Goal: Information Seeking & Learning: Learn about a topic

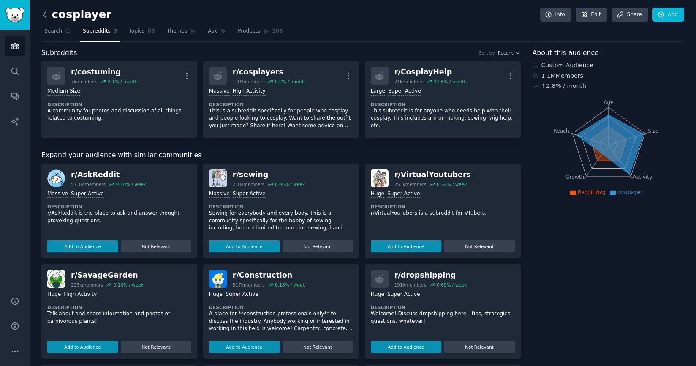
click at [46, 14] on icon at bounding box center [44, 14] width 9 height 9
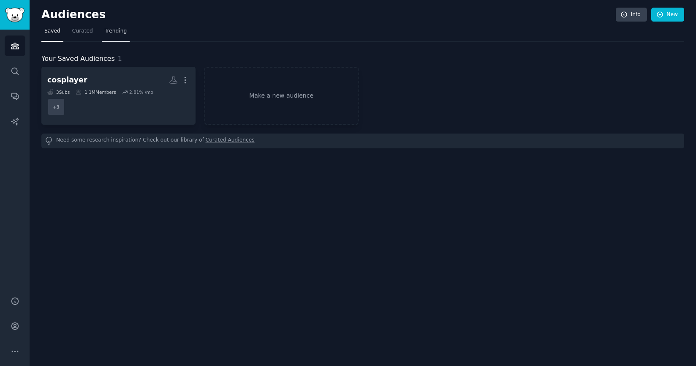
click at [106, 29] on span "Trending" at bounding box center [116, 31] width 22 height 8
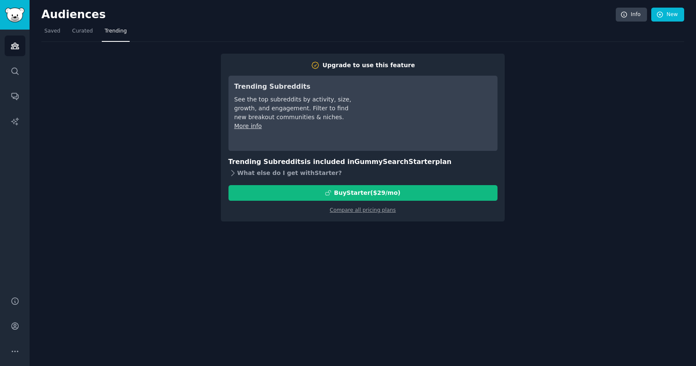
click at [245, 173] on div "What else do I get with Starter ?" at bounding box center [363, 173] width 269 height 12
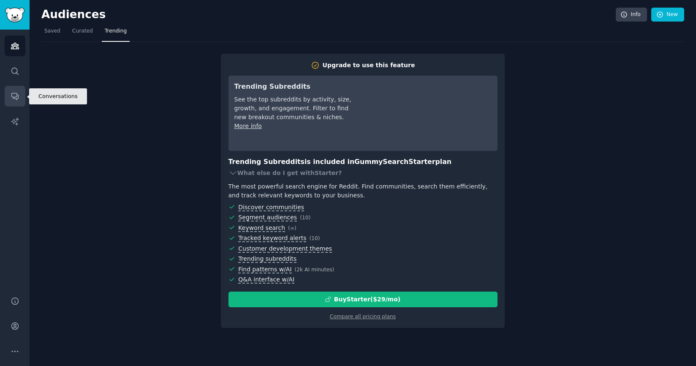
click at [19, 98] on icon "Sidebar" at bounding box center [15, 96] width 9 height 9
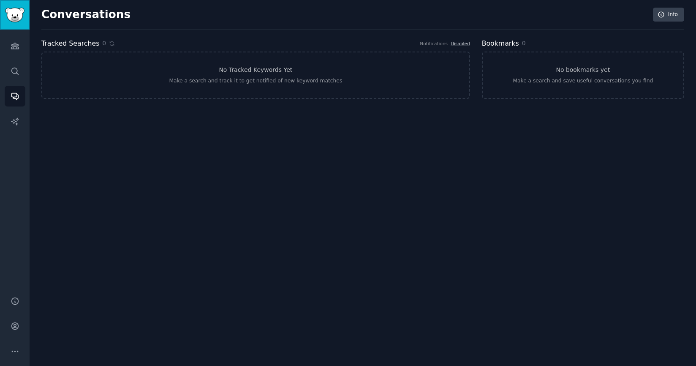
click at [12, 11] on img "Sidebar" at bounding box center [14, 15] width 19 height 15
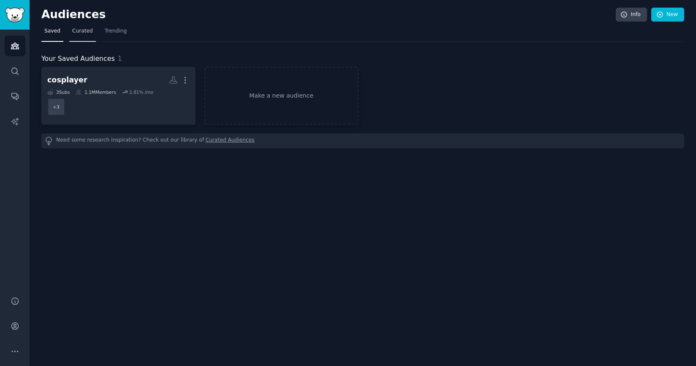
click at [80, 33] on span "Curated" at bounding box center [82, 31] width 21 height 8
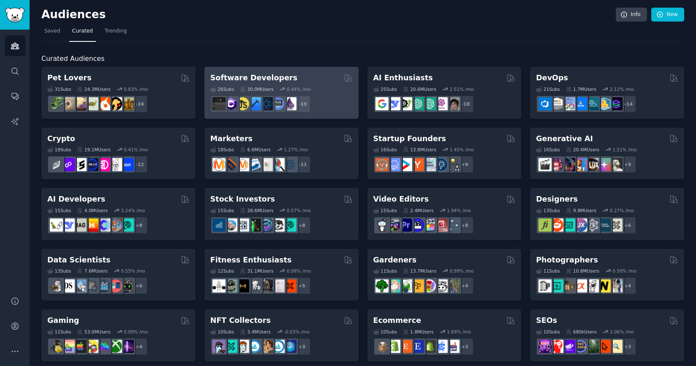
click at [275, 76] on h2 "Software Developers" at bounding box center [253, 78] width 87 height 11
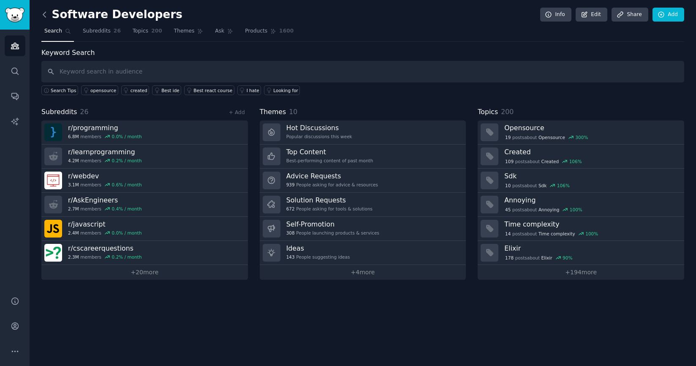
click at [45, 12] on icon at bounding box center [44, 14] width 9 height 9
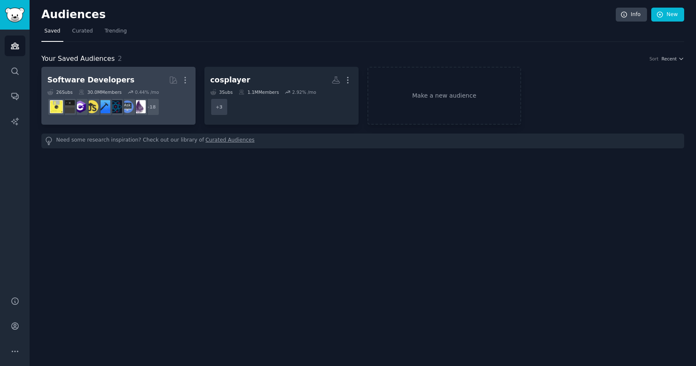
click at [181, 107] on dd "+ 18" at bounding box center [118, 107] width 142 height 24
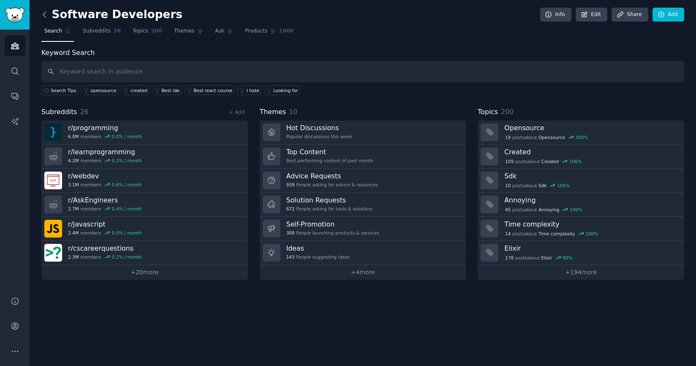
click at [43, 17] on icon at bounding box center [44, 14] width 9 height 9
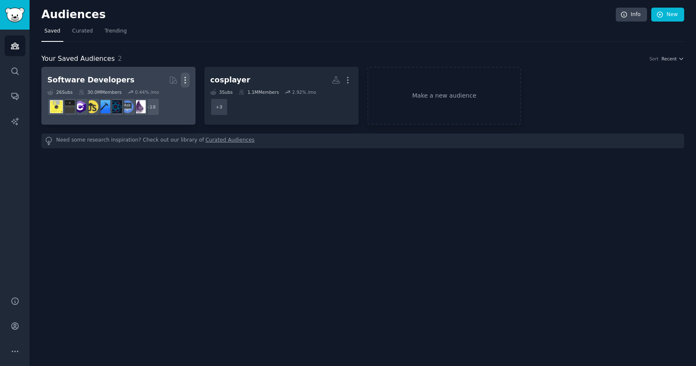
click at [184, 77] on icon "button" at bounding box center [185, 80] width 9 height 9
click at [164, 99] on p "Delete" at bounding box center [162, 97] width 19 height 9
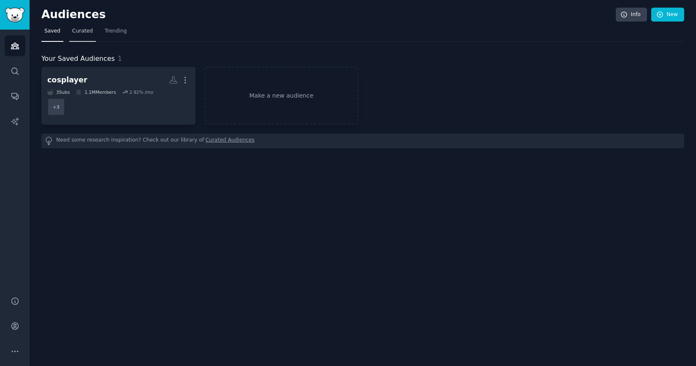
click at [81, 32] on span "Curated" at bounding box center [82, 31] width 21 height 8
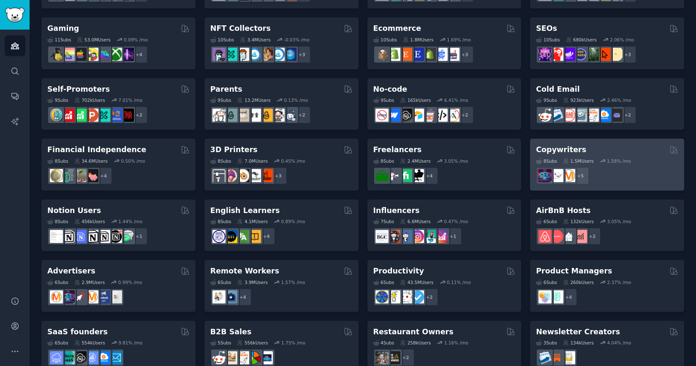
scroll to position [289, 0]
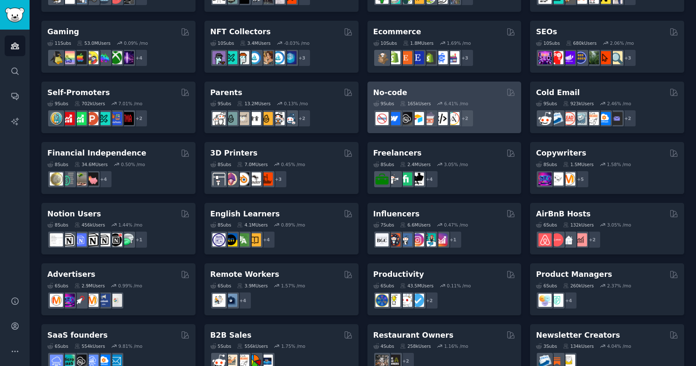
click at [474, 92] on div "No-code Curated by GummySearch" at bounding box center [445, 92] width 142 height 11
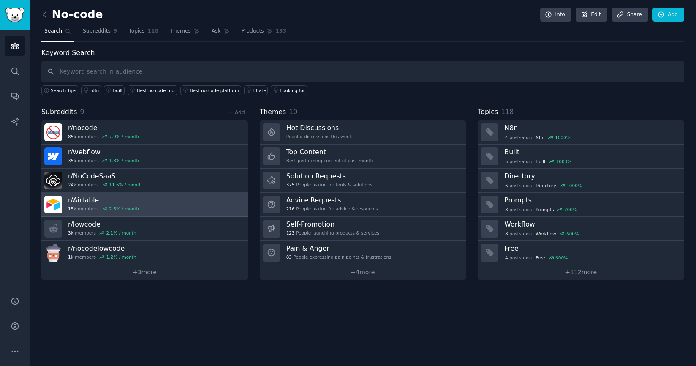
click at [150, 197] on link "r/ Airtable 15k members 2.6 % / month" at bounding box center [144, 205] width 207 height 24
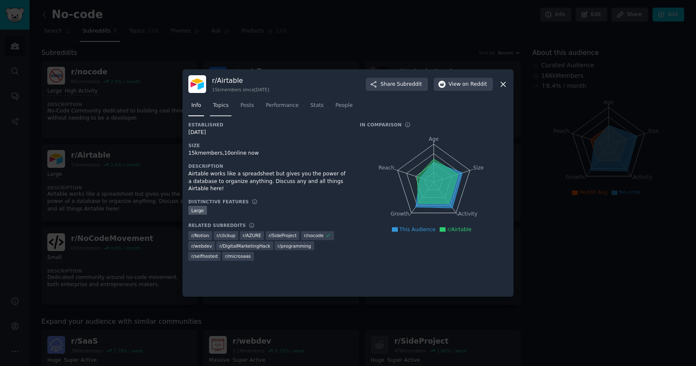
click at [224, 109] on span "Topics" at bounding box center [221, 106] width 16 height 8
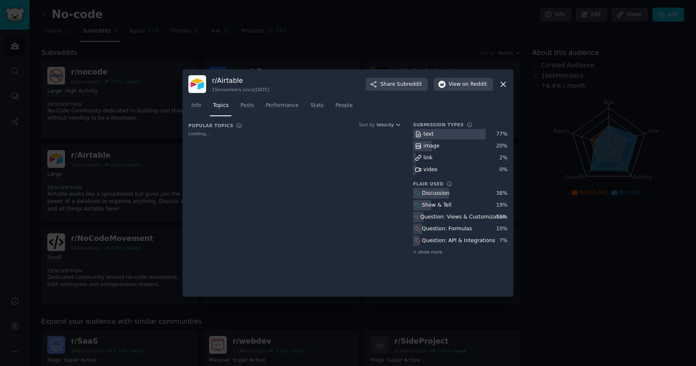
click at [259, 115] on nav "Info Topics Posts Performance Stats People" at bounding box center [347, 107] width 319 height 17
click at [254, 111] on link "Posts" at bounding box center [246, 107] width 19 height 17
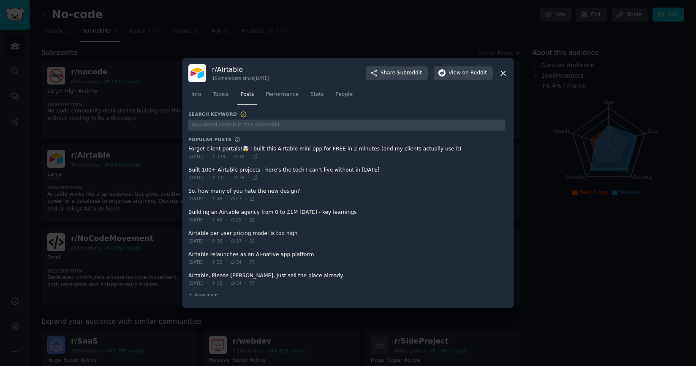
click at [248, 148] on span at bounding box center [346, 152] width 316 height 21
click at [212, 150] on span at bounding box center [346, 152] width 316 height 21
click at [276, 94] on span "Performance" at bounding box center [282, 95] width 33 height 8
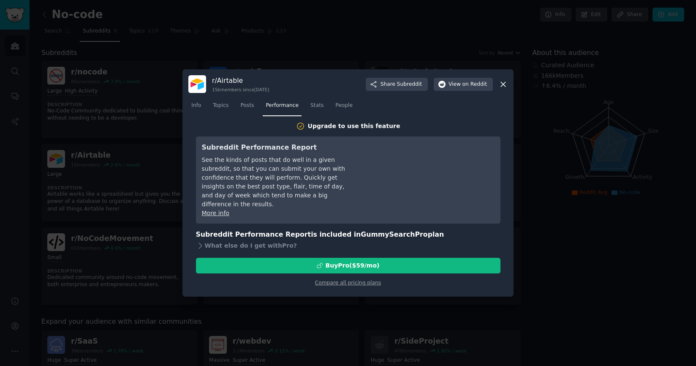
click at [507, 84] on icon at bounding box center [503, 84] width 9 height 9
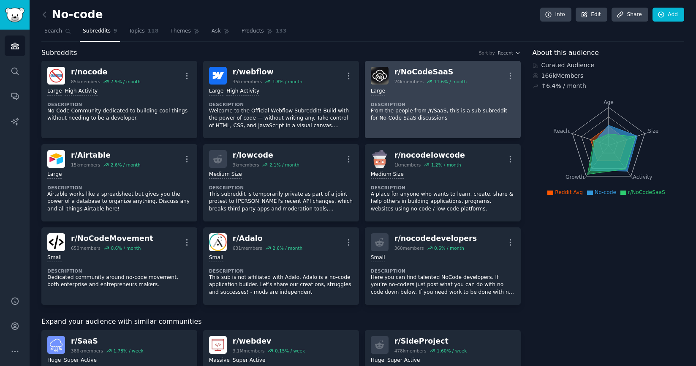
click at [451, 117] on p "From the people from /r/SaaS, this is a sub-subreddit for No-Code SaaS discussi…" at bounding box center [443, 114] width 144 height 15
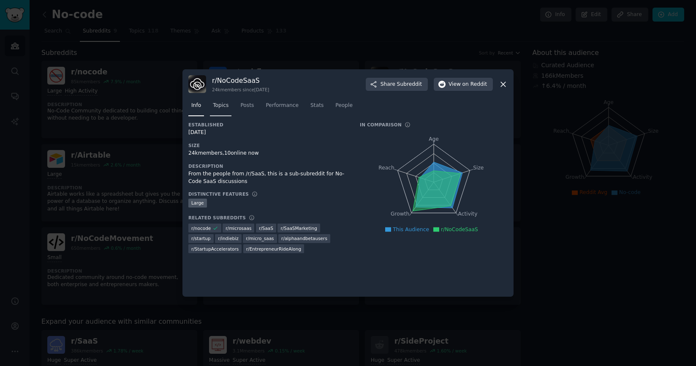
click at [222, 109] on span "Topics" at bounding box center [221, 106] width 16 height 8
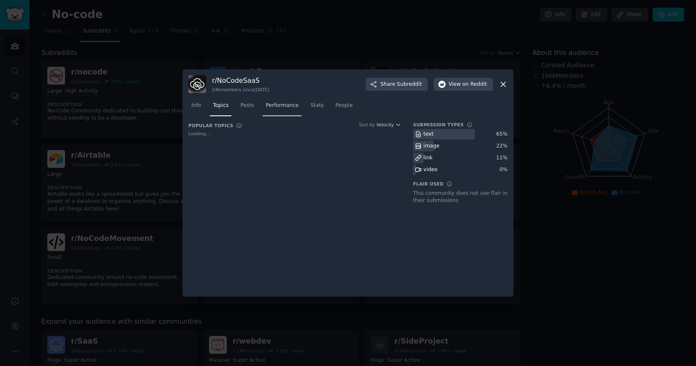
click at [267, 109] on span "Performance" at bounding box center [282, 106] width 33 height 8
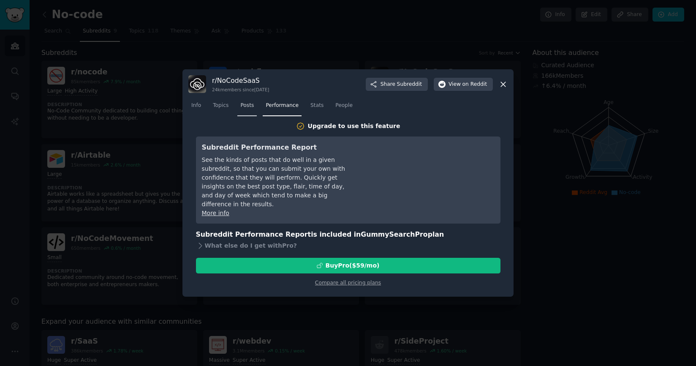
click at [251, 107] on span "Posts" at bounding box center [247, 106] width 14 height 8
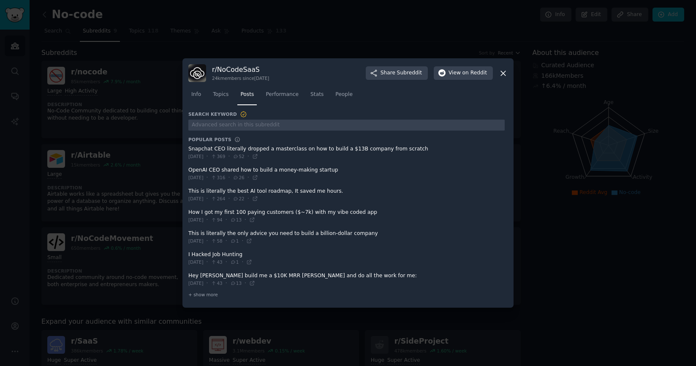
click at [548, 213] on div at bounding box center [348, 183] width 696 height 366
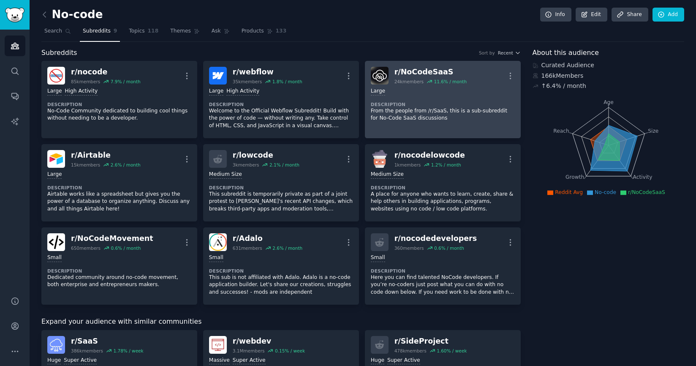
click at [444, 69] on div "r/ NoCodeSaaS" at bounding box center [431, 72] width 72 height 11
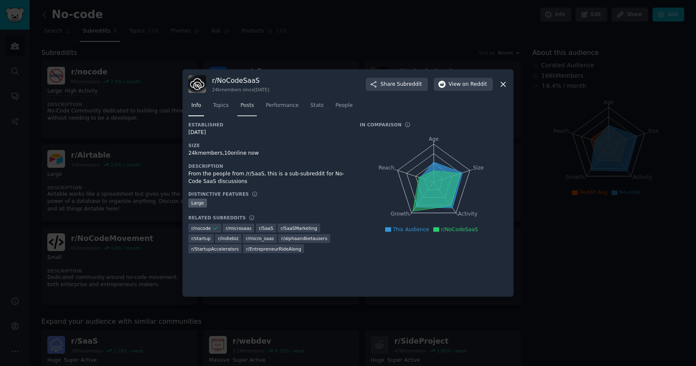
click at [243, 107] on span "Posts" at bounding box center [247, 106] width 14 height 8
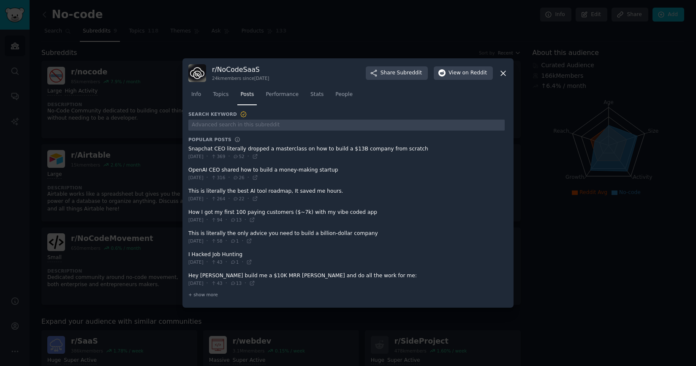
click at [216, 149] on span at bounding box center [346, 152] width 316 height 21
click at [216, 153] on div "[DATE] · 369 · 52 ·" at bounding box center [223, 157] width 70 height 8
click at [258, 159] on icon at bounding box center [255, 156] width 6 height 6
click at [509, 71] on div "r/ NoCodeSaaS 24k members since [DATE] Share Subreddit View on Reddit Info Topi…" at bounding box center [348, 182] width 331 height 249
click at [506, 76] on icon at bounding box center [503, 73] width 9 height 9
